Goal: Find specific fact: Find contact information

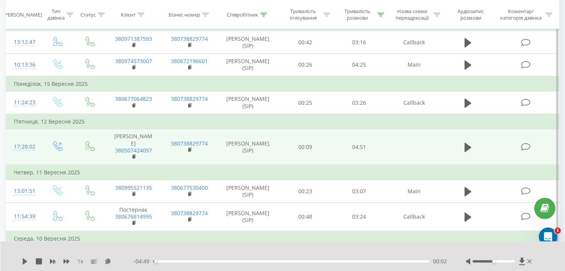
click at [459, 134] on td at bounding box center [468, 146] width 52 height 35
click at [469, 143] on icon at bounding box center [467, 147] width 7 height 9
drag, startPoint x: 156, startPoint y: 134, endPoint x: 114, endPoint y: 135, distance: 42.7
click at [114, 135] on td "Ірина 380507424097" at bounding box center [133, 146] width 56 height 35
copy link "380507424097"
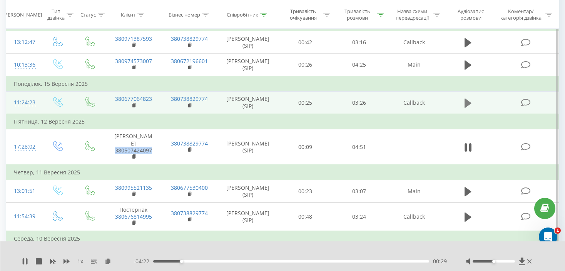
click at [469, 98] on icon at bounding box center [467, 103] width 7 height 11
drag, startPoint x: 153, startPoint y: 91, endPoint x: 115, endPoint y: 91, distance: 38.1
click at [115, 92] on td "380677064823" at bounding box center [133, 103] width 56 height 23
copy link "380677064823"
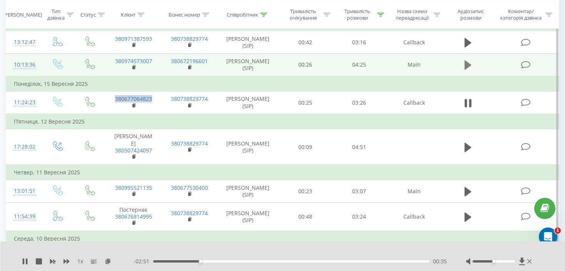
click at [466, 60] on icon at bounding box center [467, 64] width 7 height 9
drag, startPoint x: 155, startPoint y: 54, endPoint x: 117, endPoint y: 51, distance: 39.0
click at [117, 53] on td "380974573007" at bounding box center [133, 64] width 56 height 23
copy link "380974573007"
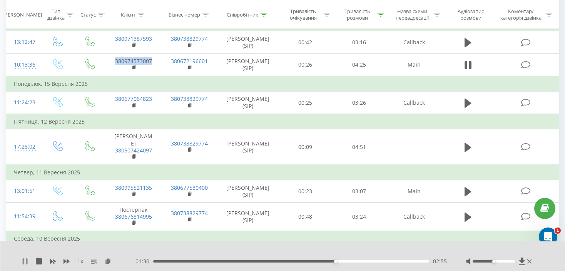
click at [27, 263] on icon at bounding box center [25, 261] width 6 height 6
click at [24, 260] on icon at bounding box center [25, 261] width 5 height 6
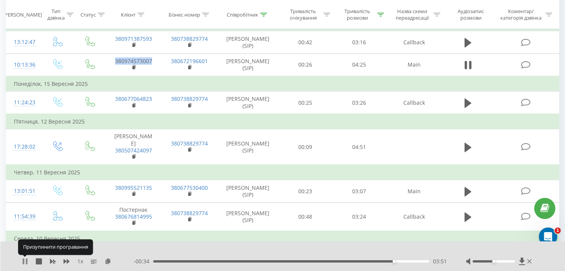
click at [26, 264] on icon at bounding box center [27, 261] width 2 height 6
click at [22, 259] on icon at bounding box center [25, 261] width 6 height 6
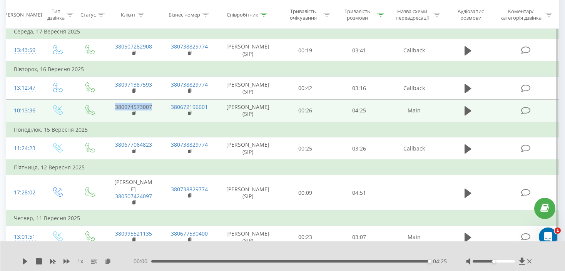
scroll to position [178, 0]
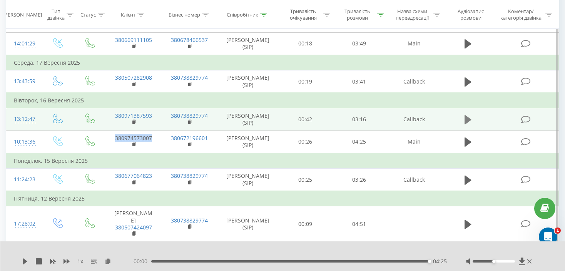
click at [465, 115] on icon at bounding box center [467, 119] width 7 height 9
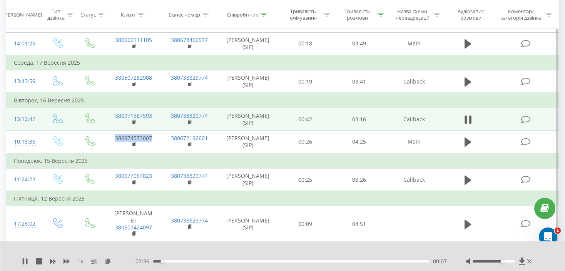
drag, startPoint x: 494, startPoint y: 261, endPoint x: 503, endPoint y: 265, distance: 9.8
click at [503, 265] on div "1 x - 03:36 00:07 00:07" at bounding box center [282, 256] width 565 height 30
click at [188, 261] on div "00:27" at bounding box center [291, 261] width 276 height 2
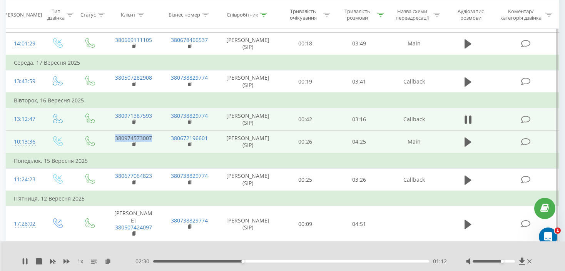
copy link "380974573007"
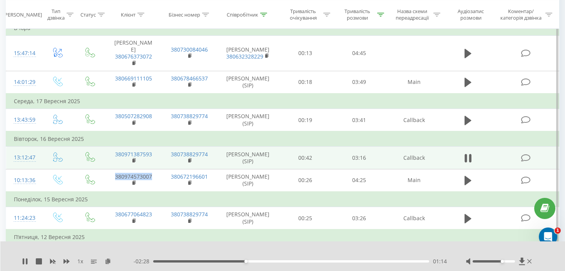
scroll to position [101, 0]
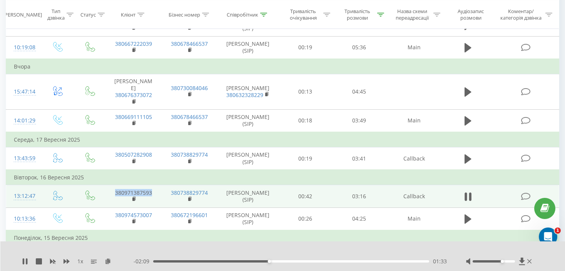
drag, startPoint x: 158, startPoint y: 188, endPoint x: 117, endPoint y: 187, distance: 41.6
click at [117, 187] on td "380971387593" at bounding box center [133, 196] width 56 height 22
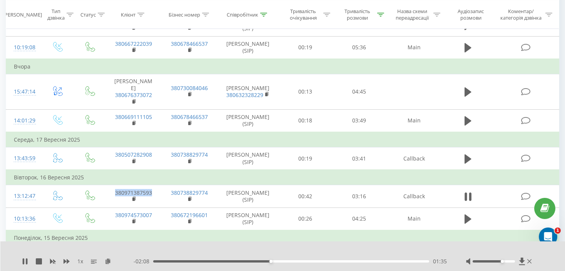
copy link "380971387593"
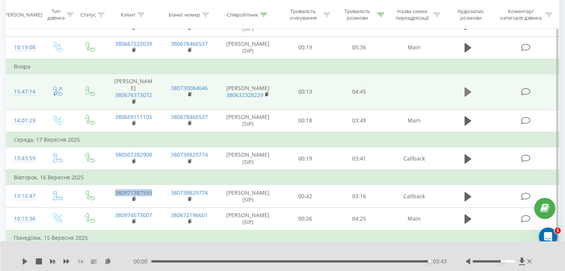
click at [464, 87] on icon at bounding box center [467, 91] width 7 height 9
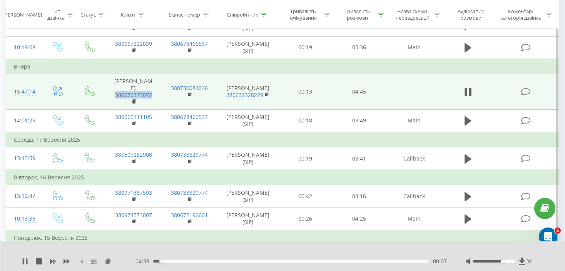
drag, startPoint x: 154, startPoint y: 89, endPoint x: 114, endPoint y: 90, distance: 40.0
click at [114, 90] on td "[PERSON_NAME] 380676373072" at bounding box center [133, 91] width 56 height 35
copy link "380676373072"
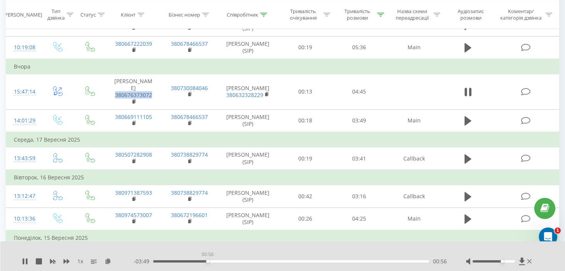
drag, startPoint x: 214, startPoint y: 262, endPoint x: 206, endPoint y: 261, distance: 7.5
click at [206, 261] on div "00:56" at bounding box center [207, 261] width 3 height 3
click at [27, 261] on icon at bounding box center [25, 261] width 6 height 6
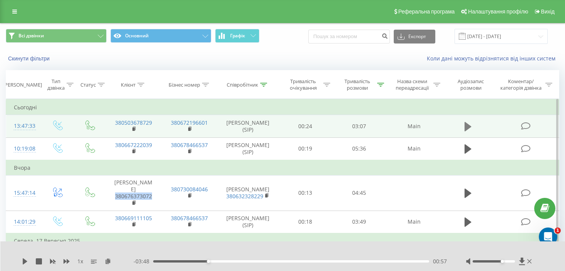
click at [470, 126] on icon at bounding box center [467, 126] width 7 height 9
drag, startPoint x: 155, startPoint y: 122, endPoint x: 111, endPoint y: 122, distance: 44.6
click at [111, 122] on td "380503678729" at bounding box center [133, 126] width 56 height 22
copy link "380503678729"
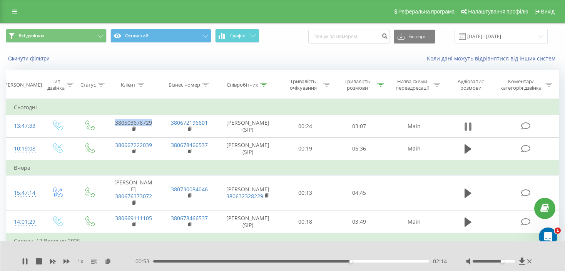
click at [463, 122] on button at bounding box center [468, 127] width 12 height 12
click at [24, 264] on icon at bounding box center [25, 261] width 5 height 6
